Goal: Task Accomplishment & Management: Use online tool/utility

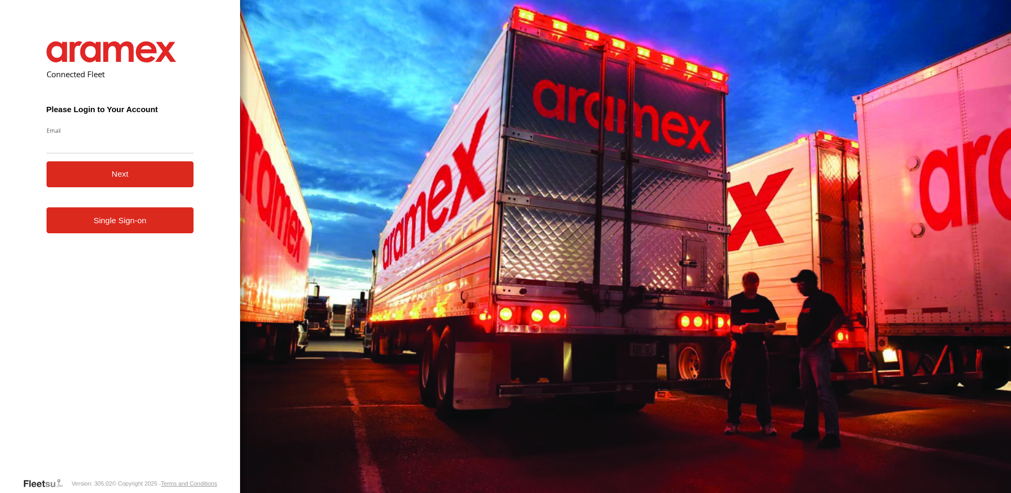
click at [148, 233] on link "Single Sign-on" at bounding box center [121, 220] width 148 height 26
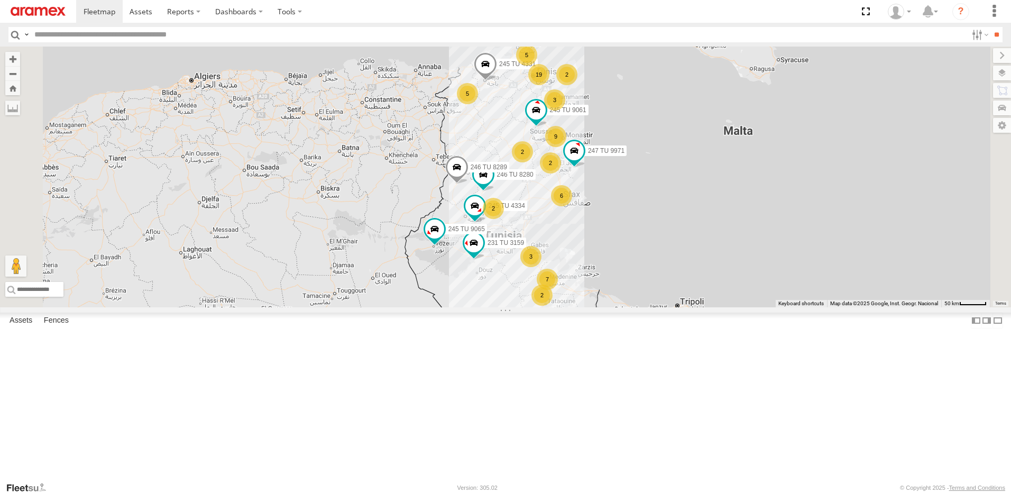
drag, startPoint x: 695, startPoint y: 277, endPoint x: 695, endPoint y: 291, distance: 14.3
click at [572, 206] on div "6" at bounding box center [561, 195] width 21 height 21
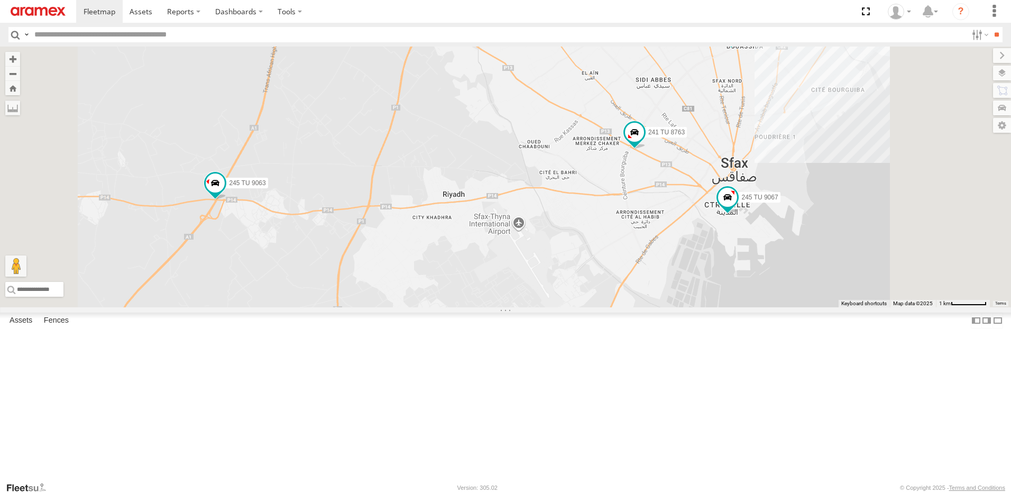
click at [741, 41] on span at bounding box center [731, 31] width 19 height 19
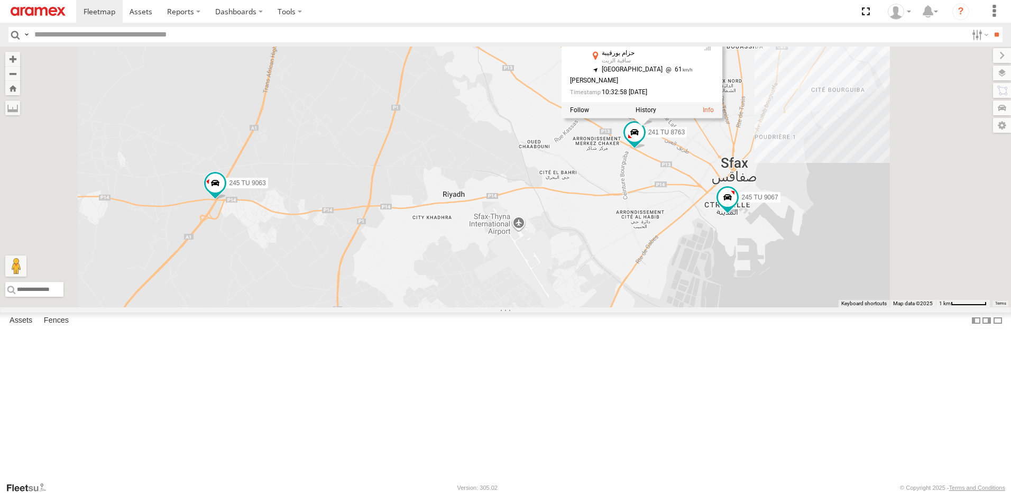
click at [722, 102] on div "246 TU 8288 Sfax Office حزام بورقيبة ساقية الزيت 34.75149 , 10.73011 [STREET_AD…" at bounding box center [642, 57] width 161 height 90
click at [769, 278] on div "245 TU 4334 231 TU 3159 245 TU 4331 245 TU 9061 245 TU 9065 246 TU 8280 247 TU …" at bounding box center [505, 177] width 1011 height 261
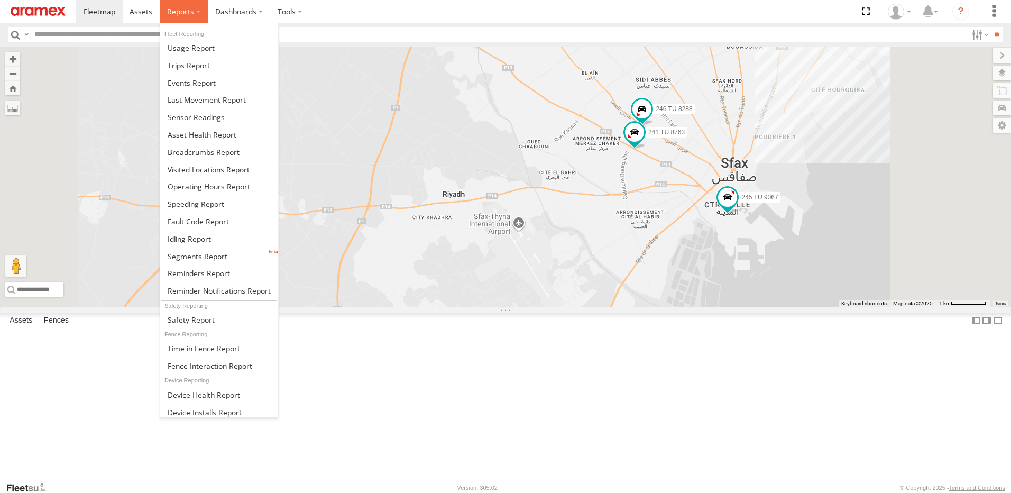
click at [189, 10] on span at bounding box center [180, 11] width 27 height 10
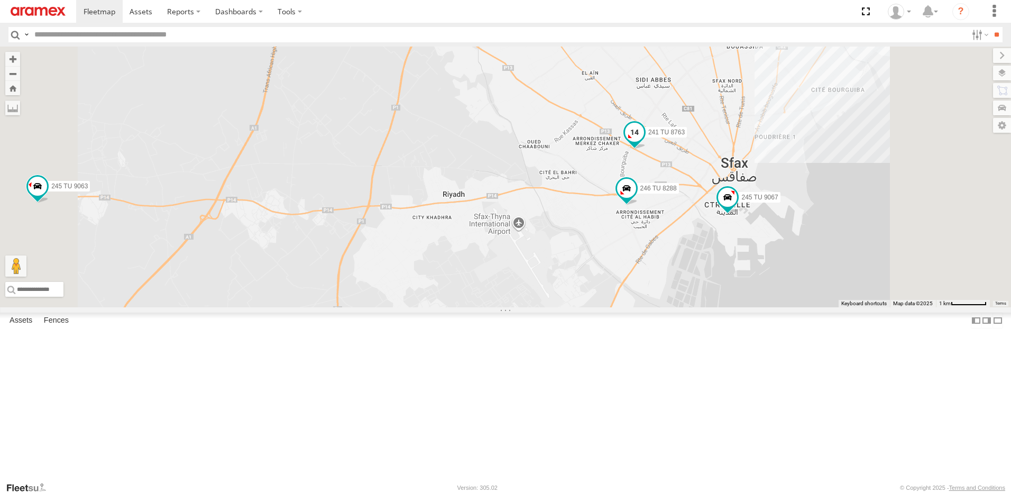
click at [644, 142] on span at bounding box center [634, 132] width 19 height 19
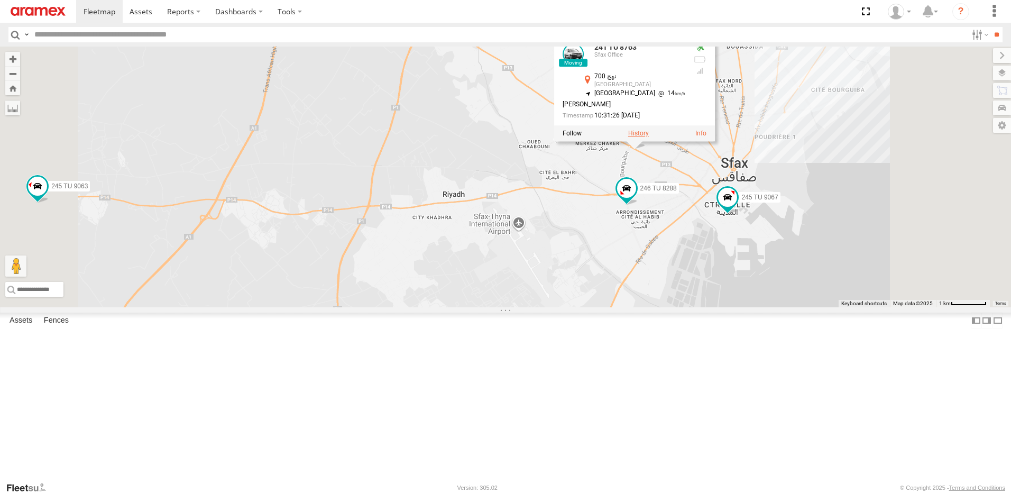
click at [649, 137] on label at bounding box center [638, 133] width 21 height 7
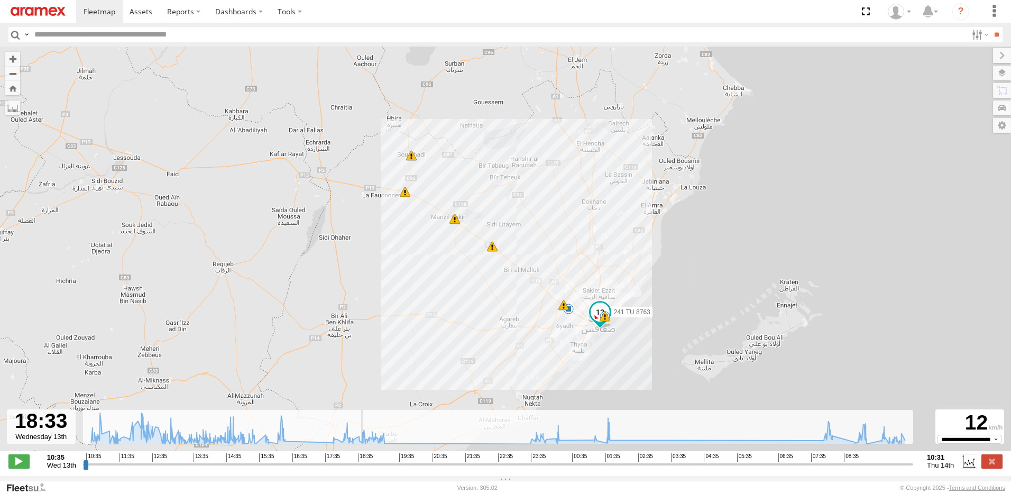
drag, startPoint x: 85, startPoint y: 472, endPoint x: 360, endPoint y: 477, distance: 274.5
click at [360, 469] on input "range" at bounding box center [498, 464] width 830 height 10
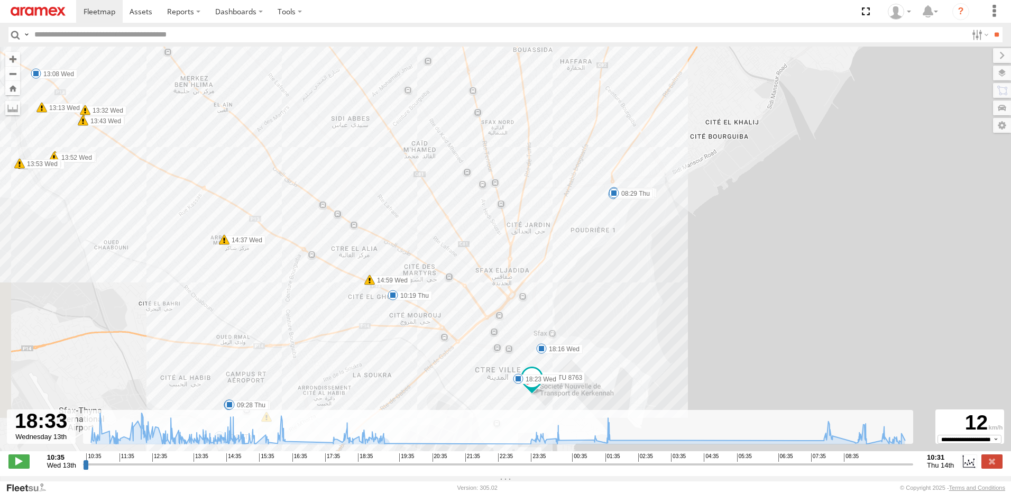
drag, startPoint x: 636, startPoint y: 335, endPoint x: 651, endPoint y: 304, distance: 34.5
click at [651, 304] on div "241 TU 8763 11:43 Wed 11:49 Wed 13:08 Wed 15:27 Wed 15:52 Wed 18:16 Wed 18:23 W…" at bounding box center [505, 255] width 1011 height 416
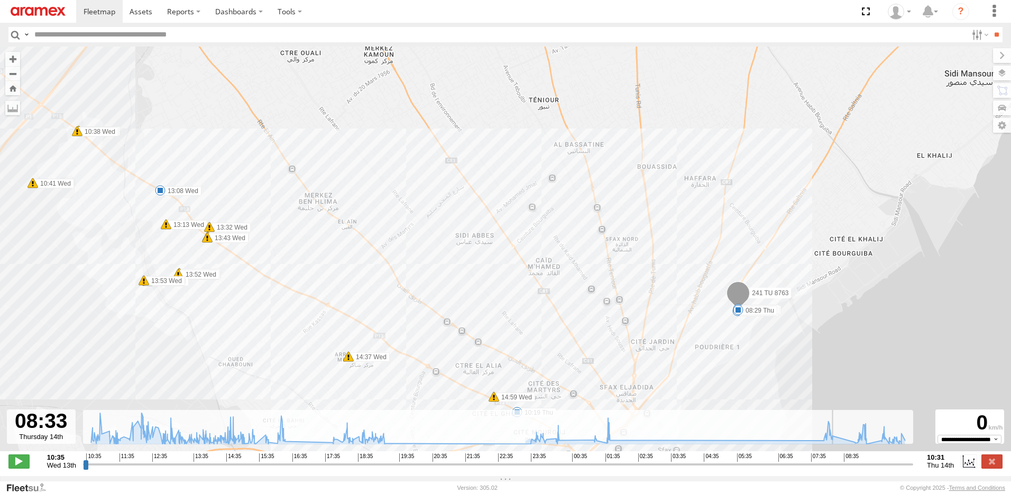
drag, startPoint x: 360, startPoint y: 472, endPoint x: 842, endPoint y: 471, distance: 482.2
click at [842, 469] on input "range" at bounding box center [498, 464] width 830 height 10
click at [993, 467] on label at bounding box center [991, 461] width 21 height 14
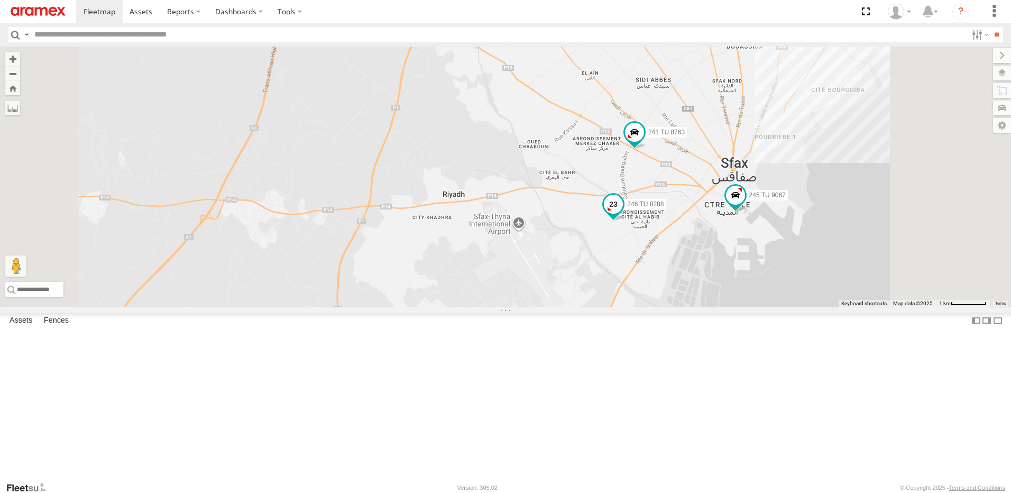
click at [623, 213] on span at bounding box center [613, 203] width 19 height 19
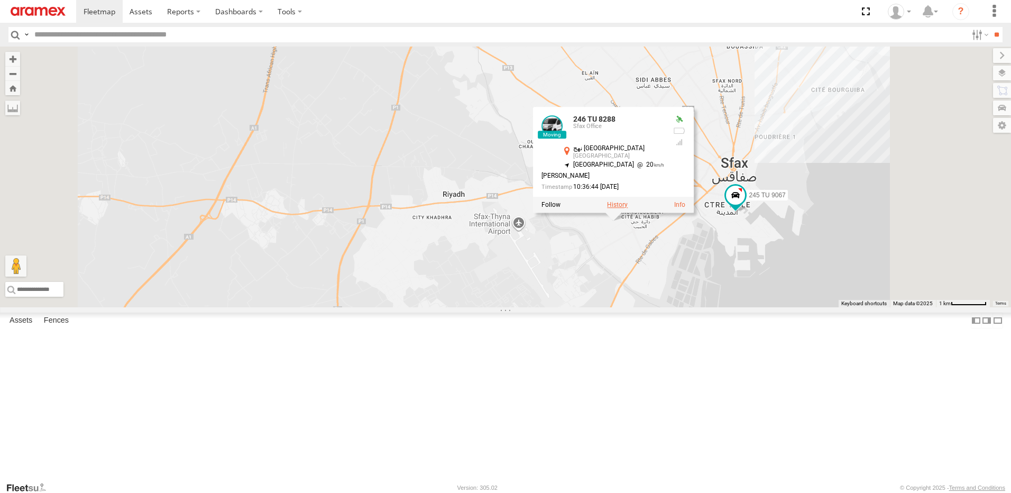
click at [628, 208] on label at bounding box center [617, 204] width 21 height 7
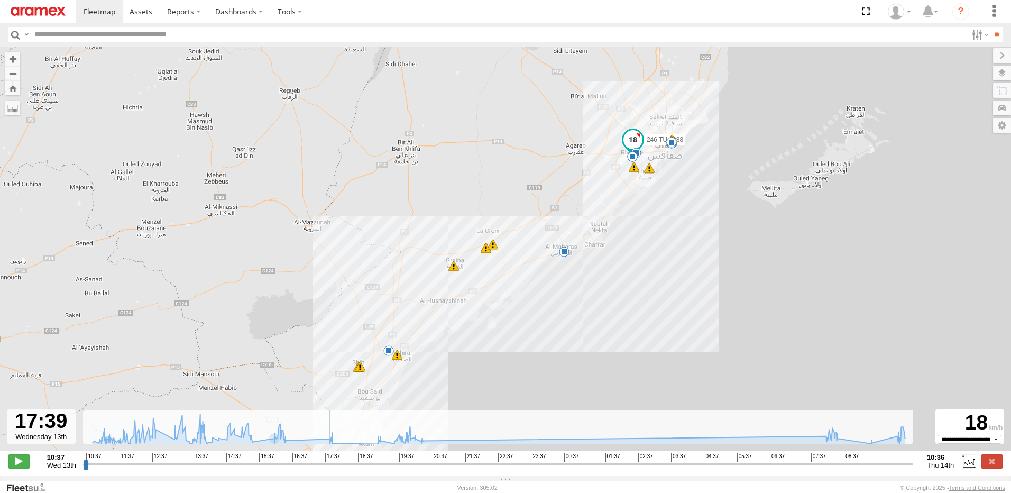
drag, startPoint x: 86, startPoint y: 471, endPoint x: 327, endPoint y: 483, distance: 241.4
click at [327, 469] on input "range" at bounding box center [498, 464] width 830 height 10
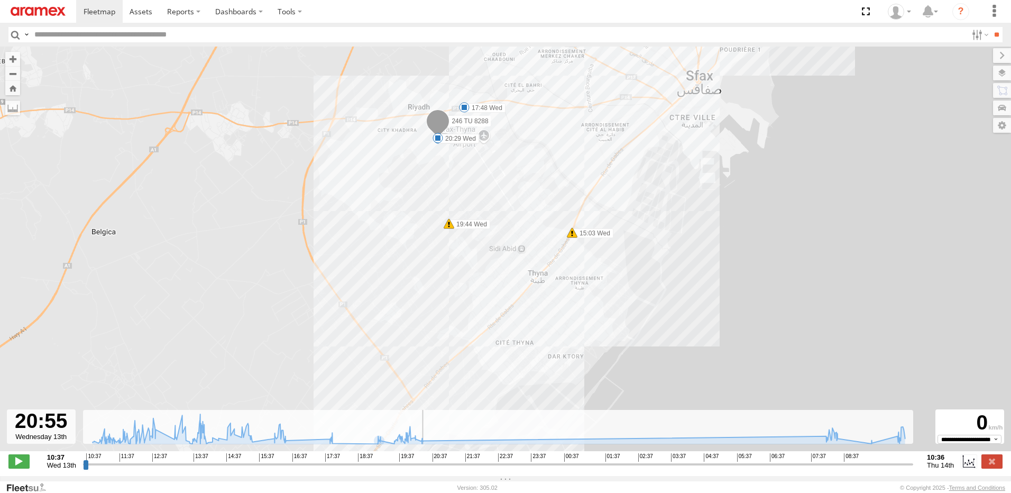
drag, startPoint x: 332, startPoint y: 472, endPoint x: 447, endPoint y: 480, distance: 115.5
click at [447, 469] on input "range" at bounding box center [498, 464] width 830 height 10
click at [996, 468] on label at bounding box center [991, 461] width 21 height 14
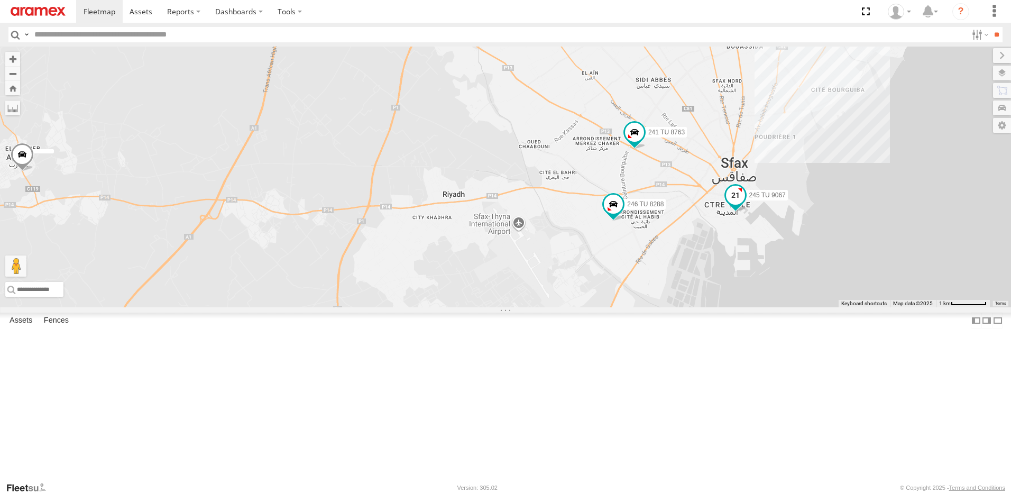
click at [745, 204] on span at bounding box center [735, 194] width 19 height 19
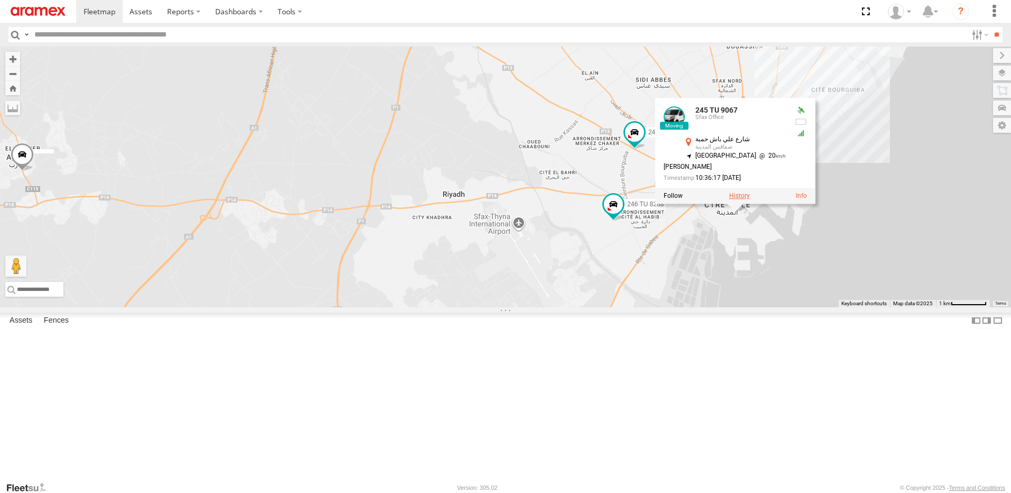
click at [750, 199] on label at bounding box center [739, 195] width 21 height 7
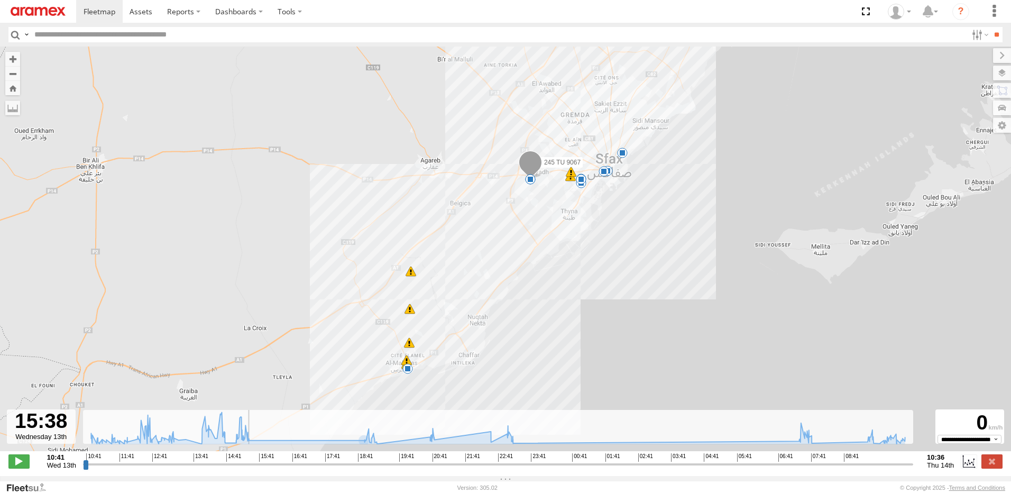
drag, startPoint x: 85, startPoint y: 467, endPoint x: 298, endPoint y: 492, distance: 214.6
click at [268, 469] on input "range" at bounding box center [498, 464] width 830 height 10
drag, startPoint x: 269, startPoint y: 470, endPoint x: 83, endPoint y: 483, distance: 186.6
click at [83, 469] on input "range" at bounding box center [498, 464] width 830 height 10
drag, startPoint x: 85, startPoint y: 472, endPoint x: 253, endPoint y: 461, distance: 169.0
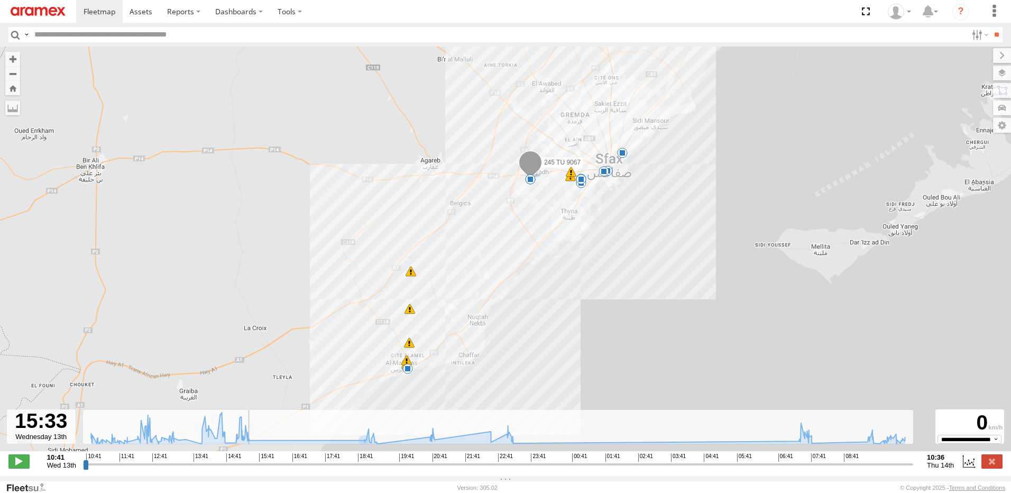
click at [253, 461] on input "range" at bounding box center [498, 464] width 830 height 10
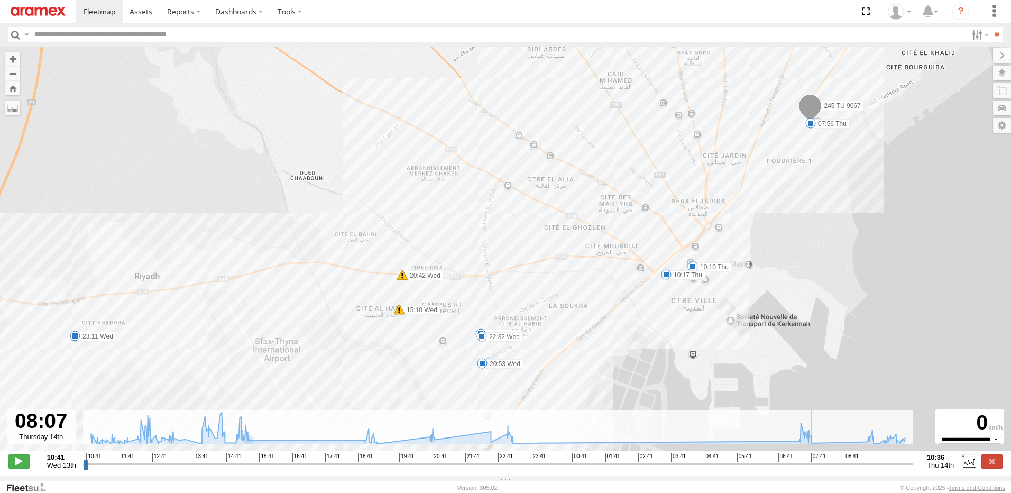
drag, startPoint x: 253, startPoint y: 472, endPoint x: 824, endPoint y: 489, distance: 571.8
type input "**********"
click at [824, 469] on input "range" at bounding box center [498, 464] width 830 height 10
click at [994, 468] on label at bounding box center [991, 461] width 21 height 14
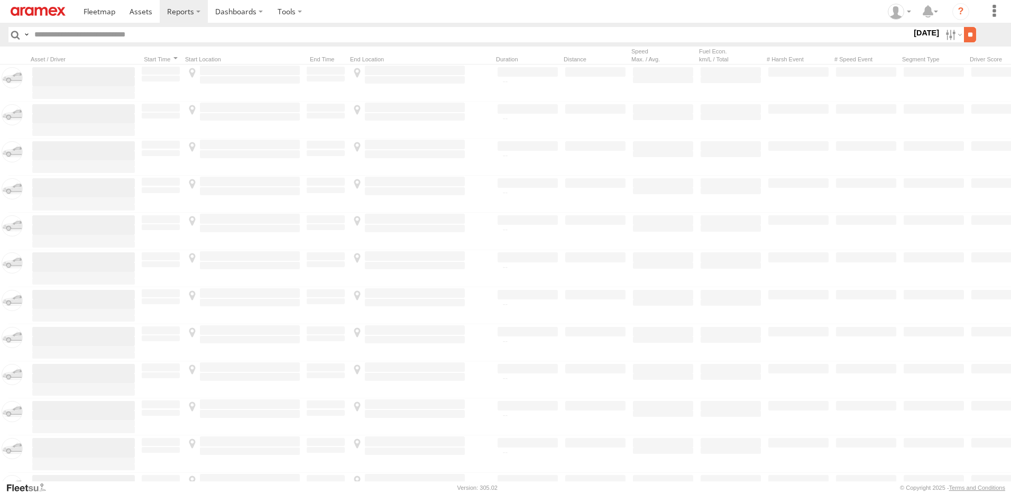
click at [966, 38] on input "**" at bounding box center [970, 34] width 12 height 15
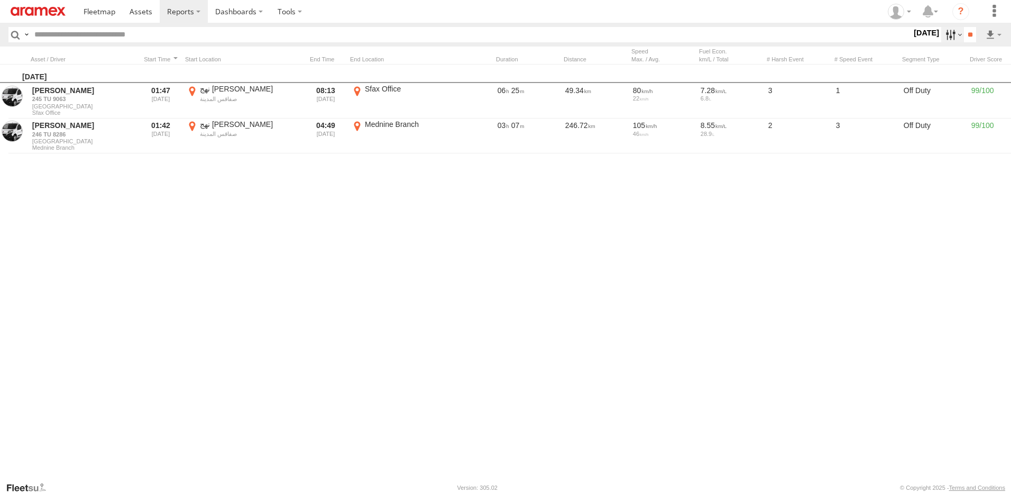
click at [943, 32] on label at bounding box center [952, 34] width 23 height 15
click at [0, 0] on span "Yesterday" at bounding box center [0, 0] width 0 height 0
click at [969, 32] on input "**" at bounding box center [970, 34] width 12 height 15
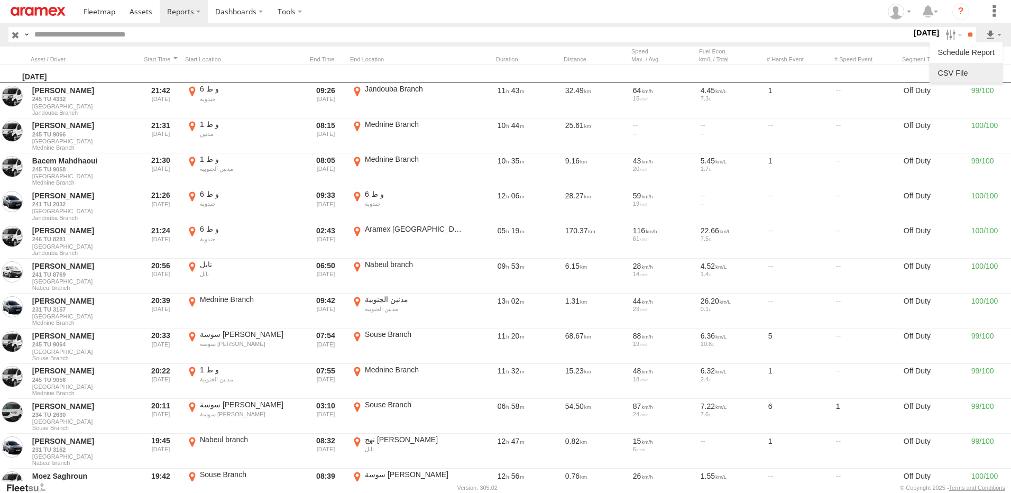
click at [969, 74] on link at bounding box center [966, 73] width 65 height 16
